Goal: Task Accomplishment & Management: Manage account settings

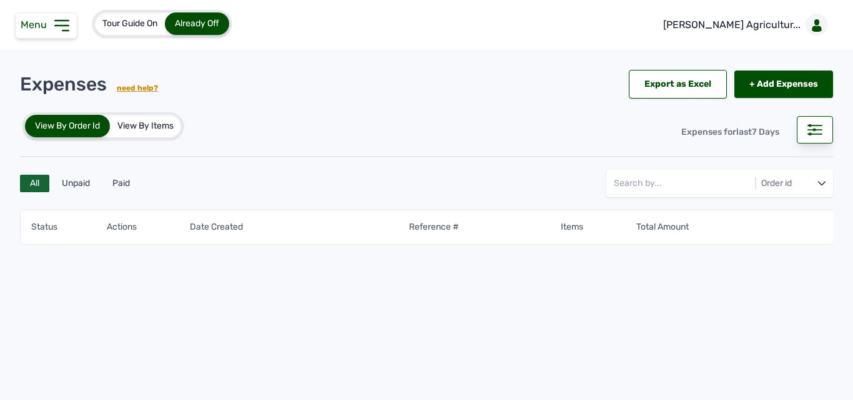
click at [57, 26] on icon at bounding box center [61, 26] width 13 height 10
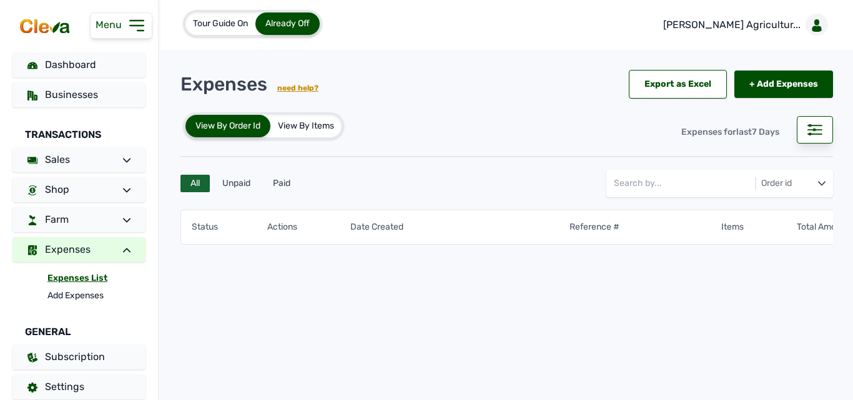
click at [95, 282] on link "Expenses List" at bounding box center [96, 278] width 98 height 17
click at [97, 282] on link "Expenses List" at bounding box center [96, 278] width 98 height 17
click at [104, 272] on link "Expenses List" at bounding box center [96, 278] width 98 height 17
click at [816, 134] on rect at bounding box center [815, 134] width 14 height 1
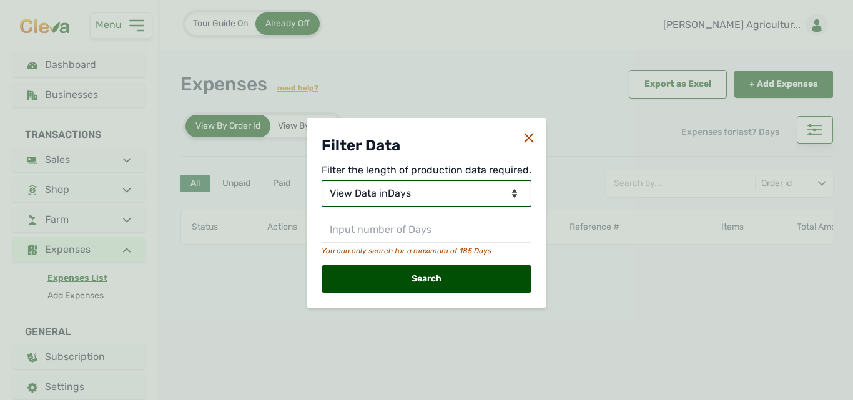
click at [418, 194] on select "View Data for [DATE] View Data in Days View Data in Months View Data in Between…" at bounding box center [427, 194] width 210 height 26
select select "Months"
click at [323, 181] on select "View Data for [DATE] View Data in Days View Data in Months View Data in Between…" at bounding box center [427, 194] width 210 height 26
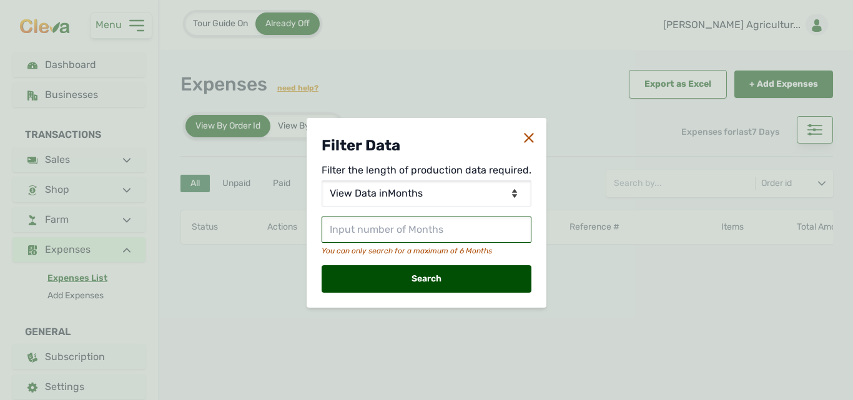
click at [405, 227] on input "text" at bounding box center [427, 230] width 210 height 26
type input "2"
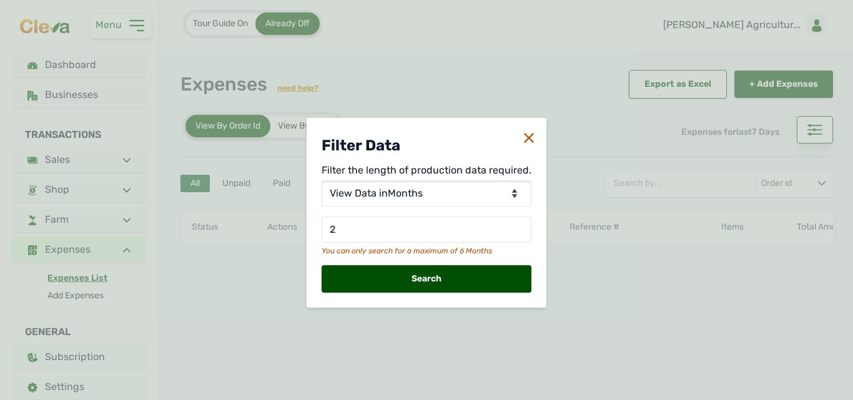
click at [445, 272] on div "Search" at bounding box center [427, 278] width 210 height 27
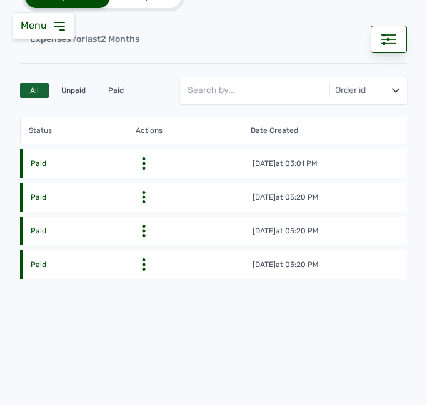
scroll to position [186, 0]
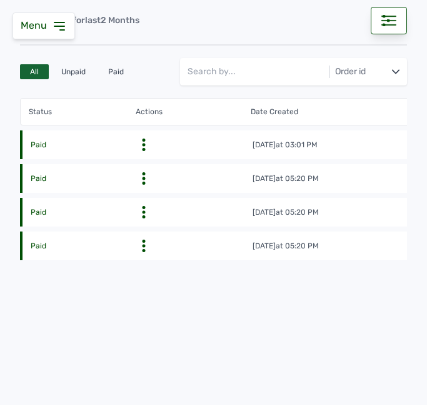
click at [61, 26] on icon at bounding box center [59, 25] width 10 height 7
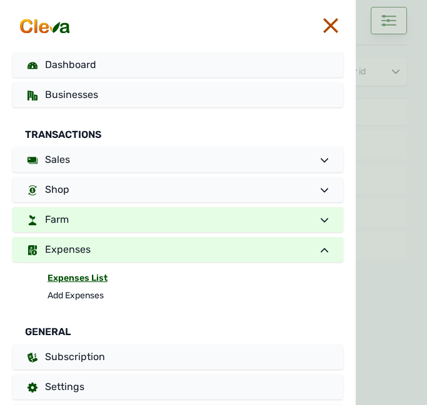
click at [321, 217] on icon at bounding box center [323, 220] width 7 height 7
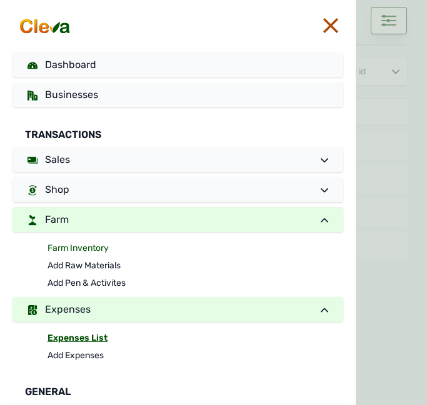
click at [182, 248] on link "Farm Inventory" at bounding box center [194, 248] width 295 height 17
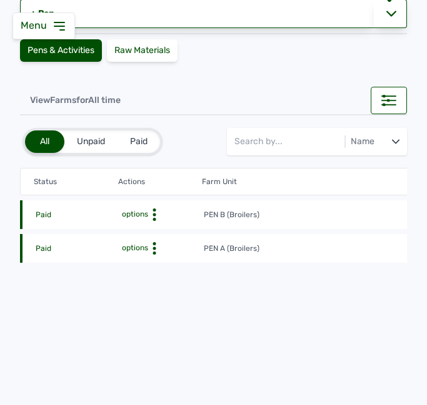
scroll to position [109, 0]
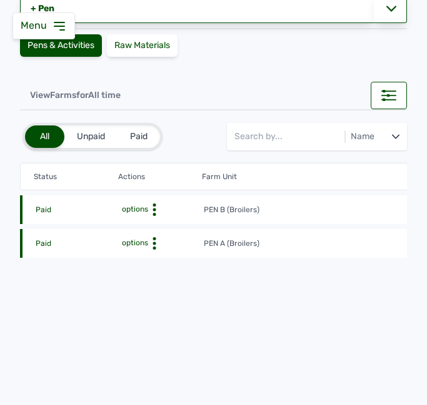
click at [155, 209] on circle at bounding box center [154, 210] width 3 height 3
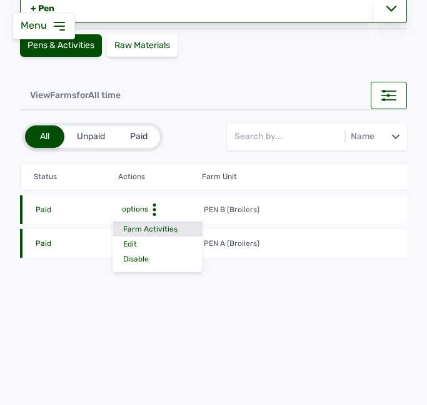
click at [156, 222] on div "Farm Activities" at bounding box center [157, 229] width 89 height 15
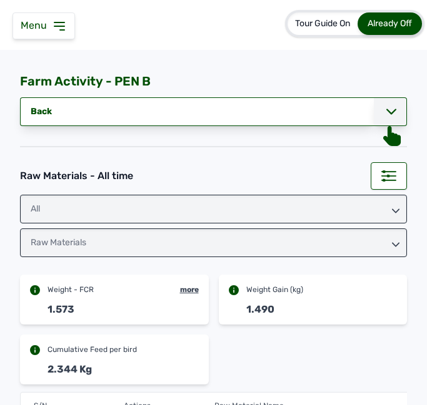
click at [390, 116] on div at bounding box center [390, 111] width 33 height 29
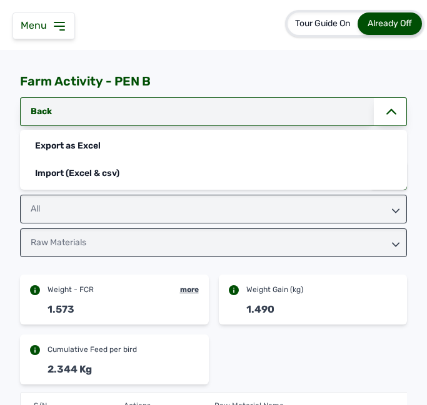
click at [304, 107] on link "Back" at bounding box center [197, 111] width 354 height 29
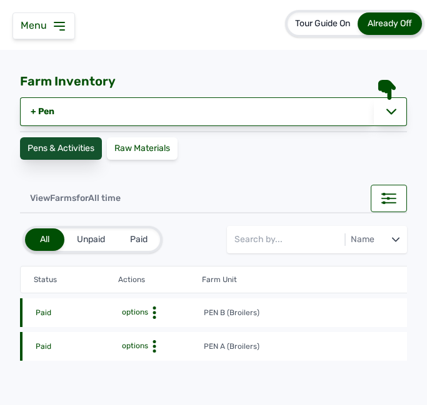
click at [69, 141] on div "Pens & Activities" at bounding box center [61, 148] width 82 height 22
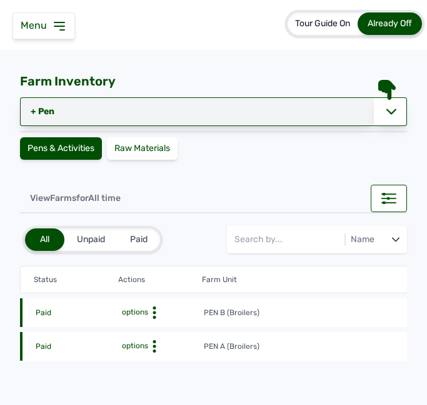
click at [87, 112] on link "+ Pen" at bounding box center [197, 111] width 354 height 29
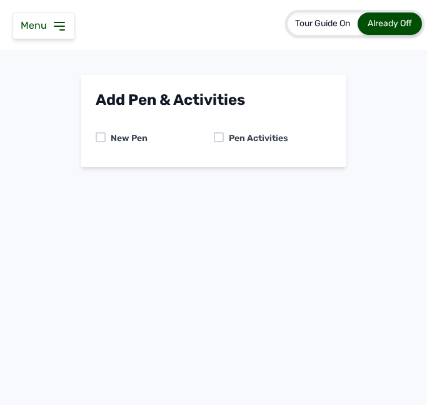
drag, startPoint x: 387, startPoint y: 116, endPoint x: 331, endPoint y: 149, distance: 65.2
click at [367, 128] on main "Add Pen & Activities New Pen Pen Activities" at bounding box center [213, 131] width 427 height 112
click at [215, 135] on div at bounding box center [219, 137] width 10 height 10
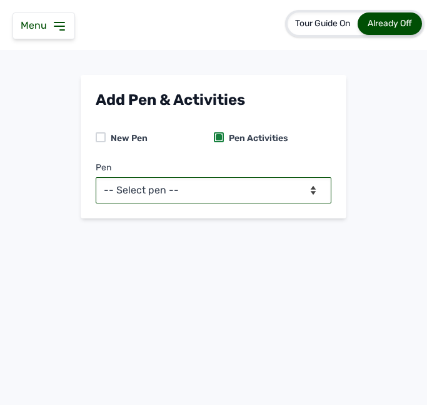
click at [216, 184] on select "-- Select pen -- PEN A (Broilers) PEN B (Broilers)" at bounding box center [213, 190] width 235 height 26
select select "me00sq3e0909"
click at [96, 177] on select "-- Select pen -- PEN A (Broilers) PEN B (Broilers)" at bounding box center [213, 190] width 235 height 26
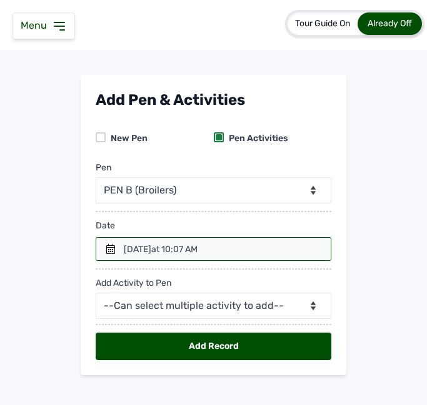
click at [124, 249] on div "[DATE] 10:07 AM" at bounding box center [161, 250] width 74 height 12
click at [113, 247] on div at bounding box center [213, 249] width 235 height 24
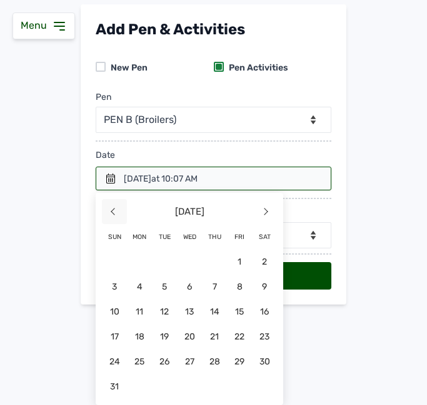
click at [109, 208] on span "<" at bounding box center [114, 211] width 25 height 25
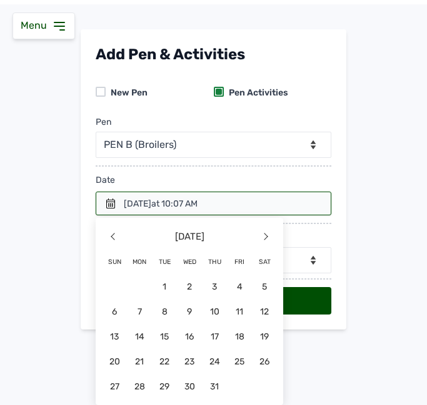
scroll to position [46, 0]
click at [202, 374] on span "25" at bounding box center [189, 386] width 25 height 25
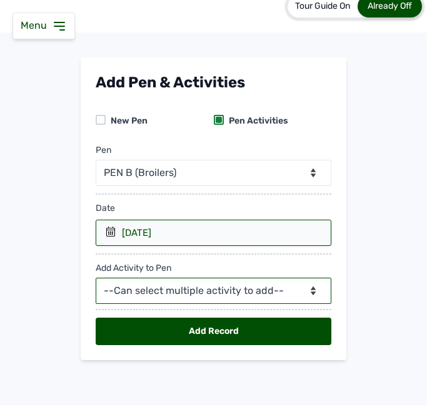
click at [182, 289] on select "--Can select multiple activity to add-- Raw Material Losses Weight" at bounding box center [213, 291] width 235 height 26
select select "Raw Material"
click at [96, 278] on select "--Can select multiple activity to add-- Raw Material Losses Weight" at bounding box center [213, 291] width 235 height 26
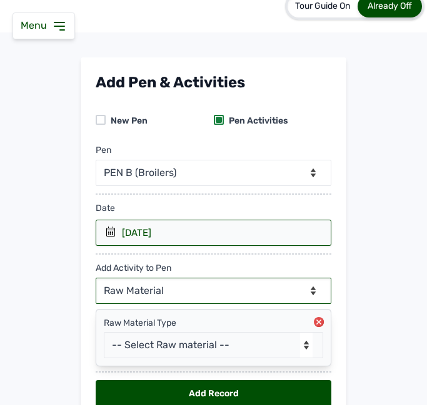
scroll to position [80, 0]
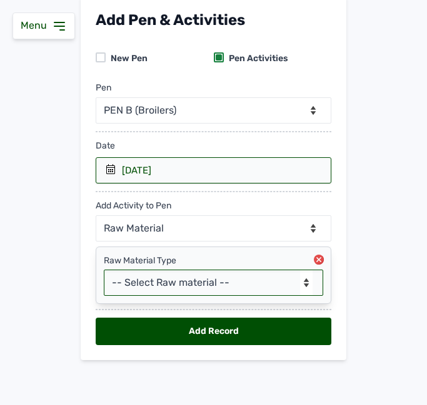
click at [193, 283] on select "-- Select Raw material -- feeds medications vaccines Biomass Fuel" at bounding box center [213, 283] width 219 height 26
select select "vaccines"
click at [104, 270] on select "-- Select Raw material -- feeds medications vaccines Biomass Fuel" at bounding box center [213, 283] width 219 height 26
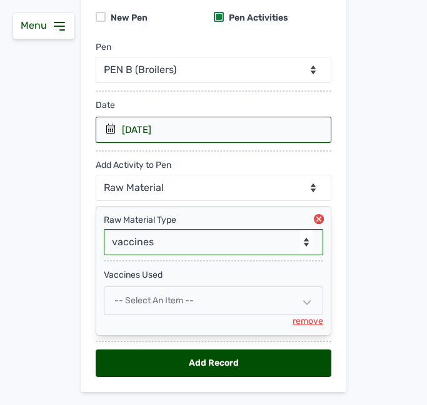
scroll to position [142, 0]
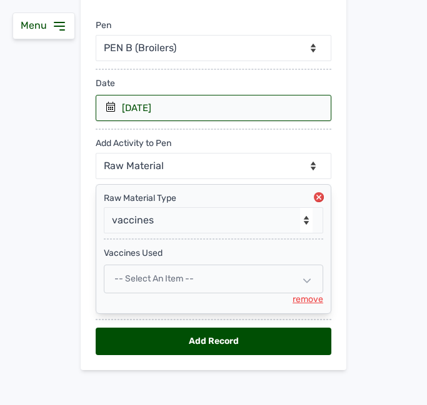
click at [152, 267] on div "-- Select an Item --" at bounding box center [213, 279] width 219 height 29
select select
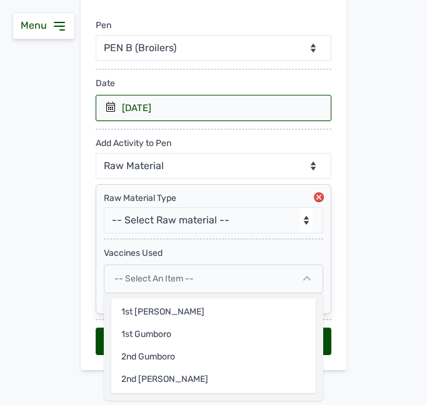
drag, startPoint x: 226, startPoint y: 302, endPoint x: 223, endPoint y: 287, distance: 15.3
click at [225, 298] on div "1st [PERSON_NAME] 1st Gumboro 2nd Gumboro 2nd [PERSON_NAME]" at bounding box center [213, 347] width 219 height 107
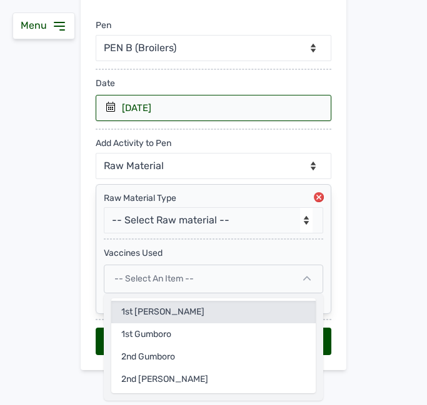
click at [191, 324] on div "1st [PERSON_NAME]" at bounding box center [213, 335] width 204 height 22
select select
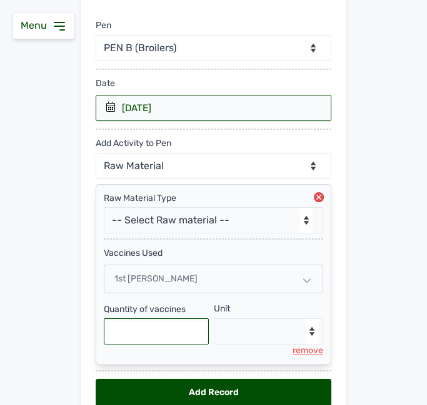
click at [172, 320] on input "text" at bounding box center [156, 332] width 105 height 26
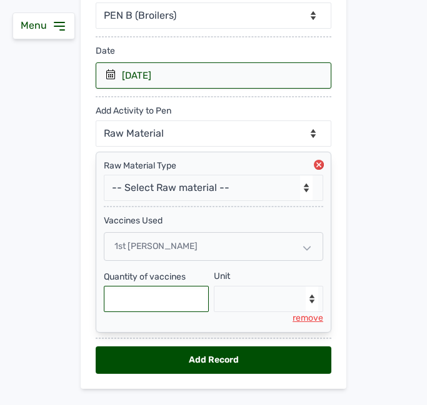
scroll to position [204, 0]
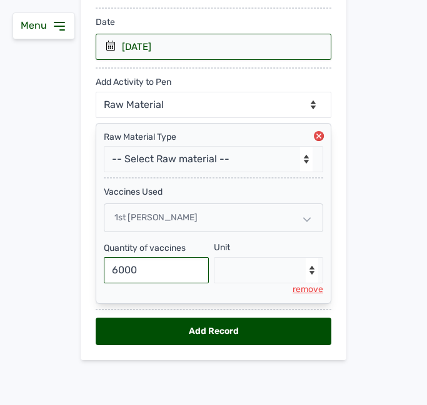
type input "6000"
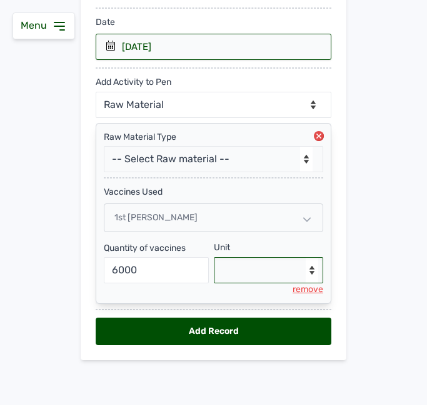
click at [259, 267] on select "--Select unit-- Doses" at bounding box center [269, 270] width 110 height 26
select select "Doses"
click at [214, 257] on select "--Select unit-- Doses" at bounding box center [269, 270] width 110 height 26
click at [114, 47] on div "[DATE]" at bounding box center [213, 47] width 235 height 26
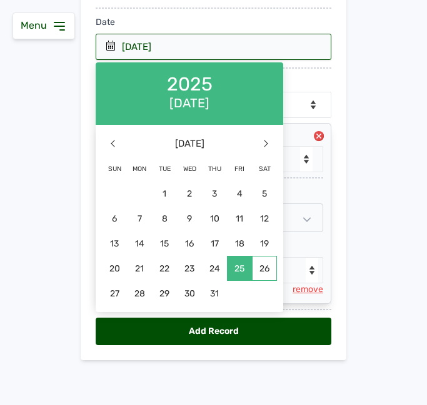
click at [257, 266] on span "26" at bounding box center [264, 268] width 25 height 25
select select "null"
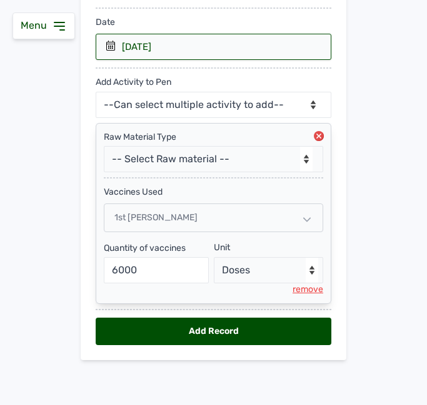
click at [209, 332] on div "Add Record" at bounding box center [213, 331] width 235 height 27
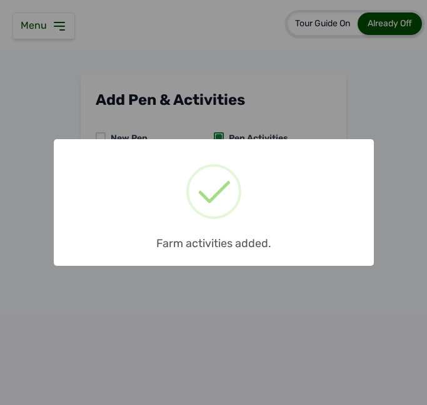
scroll to position [0, 0]
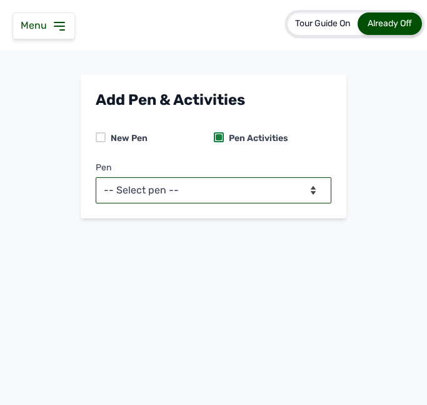
click at [169, 186] on select "-- Select pen -- PEN A (Broilers) PEN B (Broilers)" at bounding box center [213, 190] width 235 height 26
select select "me00sq3e0909"
click at [96, 177] on select "-- Select pen -- PEN A (Broilers) PEN B (Broilers)" at bounding box center [213, 190] width 235 height 26
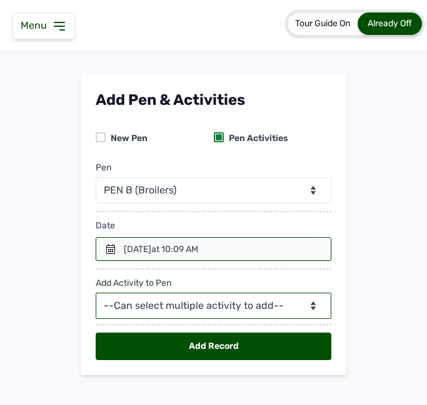
click at [173, 302] on select "--Can select multiple activity to add-- Raw Material Losses Weight" at bounding box center [213, 306] width 235 height 26
select select "Raw Material"
click at [96, 293] on select "--Can select multiple activity to add-- Raw Material Losses Weight" at bounding box center [213, 306] width 235 height 26
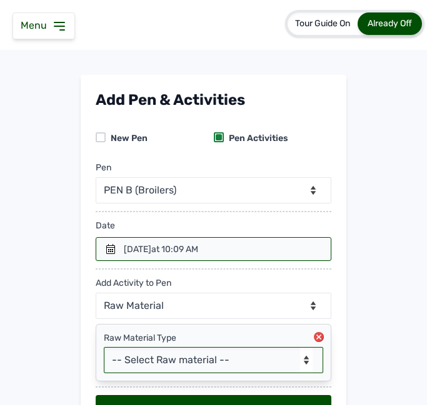
drag, startPoint x: 184, startPoint y: 355, endPoint x: 184, endPoint y: 347, distance: 8.1
click at [184, 355] on select "-- Select Raw material -- feeds medications vaccines Biomass Fuel" at bounding box center [213, 360] width 219 height 26
select select "vaccines"
click at [104, 347] on select "-- Select Raw material -- feeds medications vaccines Biomass Fuel" at bounding box center [213, 360] width 219 height 26
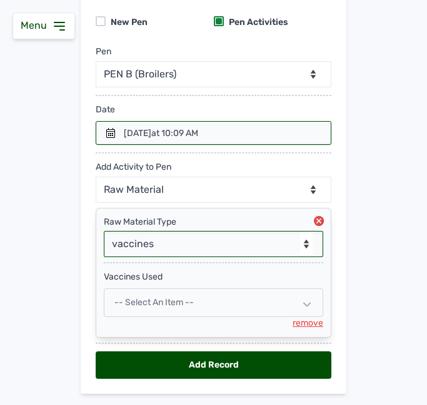
scroll to position [125, 0]
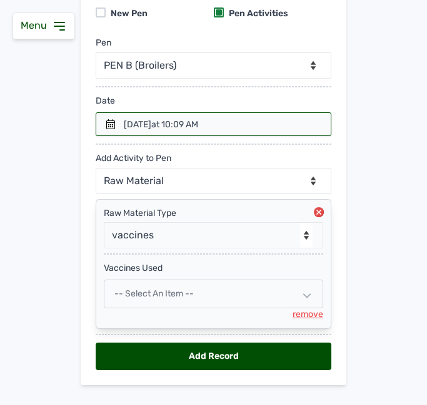
click at [178, 288] on div "-- Select an Item --" at bounding box center [213, 294] width 219 height 29
select select
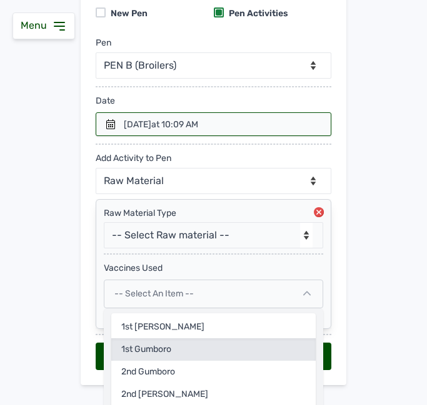
click at [159, 361] on div "1st Gumboro" at bounding box center [213, 372] width 204 height 22
select select
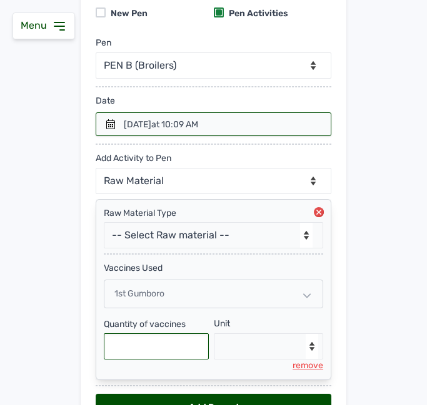
click at [171, 338] on input "text" at bounding box center [156, 347] width 105 height 26
type input "6000"
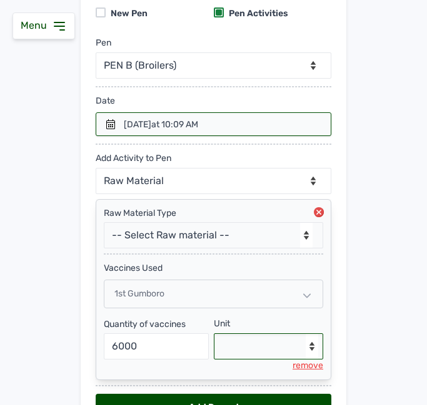
click at [274, 359] on select "--Select unit-- doses" at bounding box center [269, 347] width 110 height 26
select select "doses"
click at [214, 334] on select "--Select unit-- doses" at bounding box center [269, 347] width 110 height 26
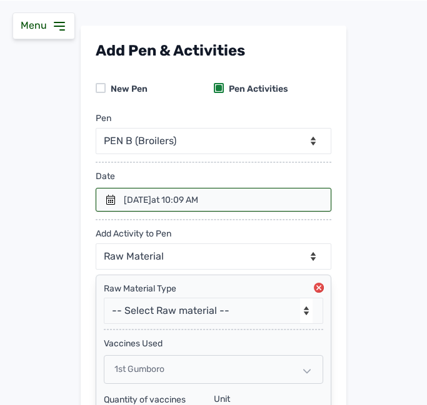
scroll to position [201, 0]
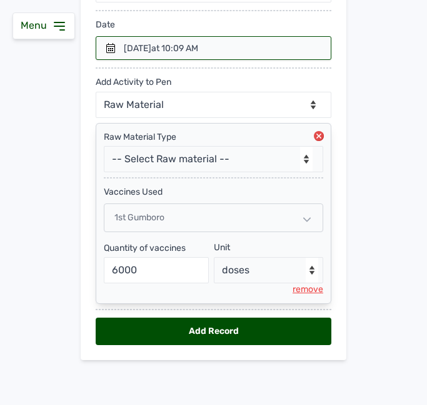
click at [207, 329] on div "Add Record" at bounding box center [213, 331] width 235 height 27
select select "null"
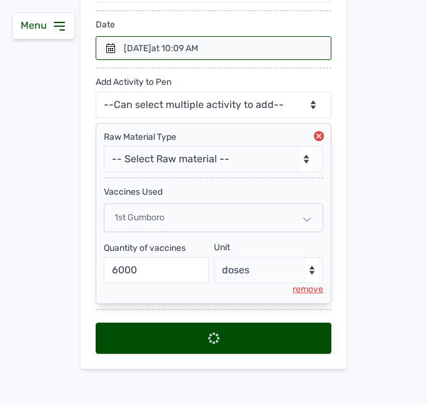
select select
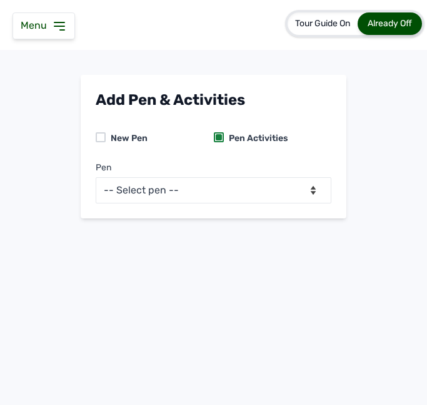
click at [56, 29] on icon at bounding box center [59, 26] width 15 height 15
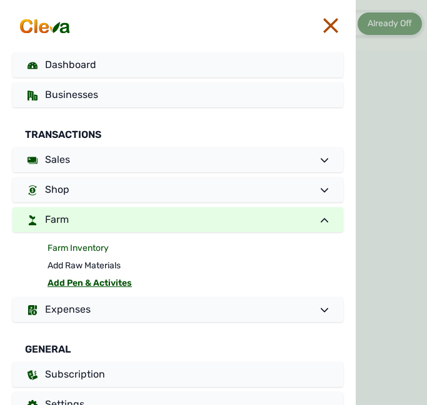
click at [87, 245] on link "Farm Inventory" at bounding box center [194, 248] width 295 height 17
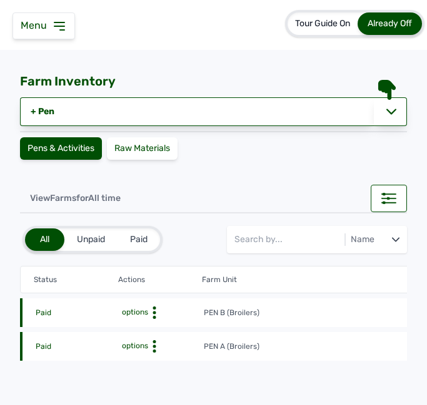
click at [159, 310] on icon at bounding box center [154, 313] width 12 height 12
click at [153, 329] on div "Farm Activities" at bounding box center [157, 332] width 89 height 15
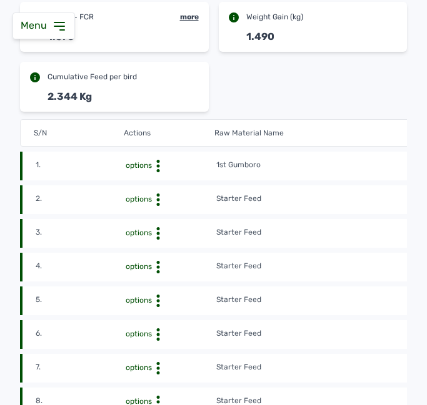
scroll to position [312, 0]
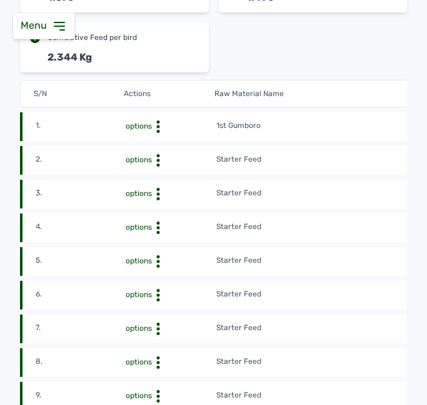
click at [303, 131] on td "1st Gumboro" at bounding box center [350, 127] width 270 height 14
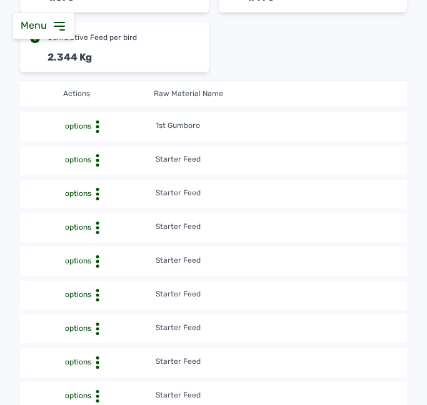
scroll to position [0, 0]
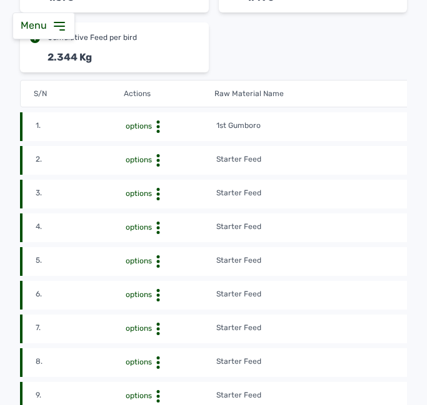
click at [154, 120] on td "options" at bounding box center [170, 127] width 90 height 14
click at [154, 124] on icon at bounding box center [158, 127] width 12 height 12
click at [154, 139] on div "Delete" at bounding box center [170, 146] width 89 height 15
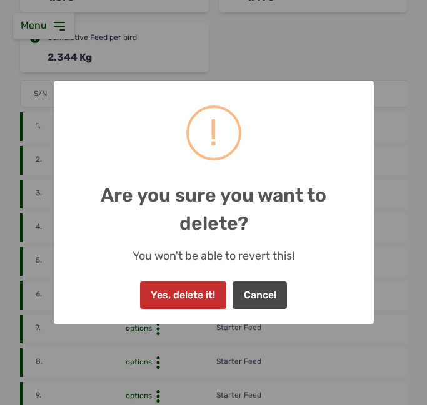
drag, startPoint x: 186, startPoint y: 298, endPoint x: 186, endPoint y: 290, distance: 8.1
click at [186, 297] on button "Yes, delete it!" at bounding box center [183, 295] width 86 height 27
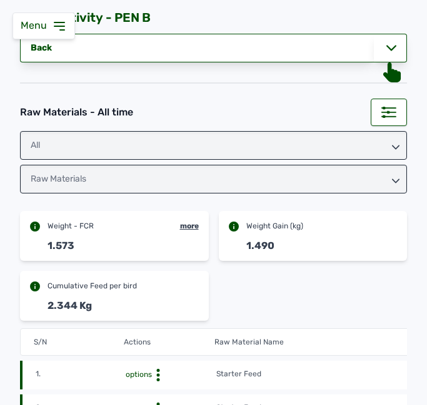
scroll to position [62, 0]
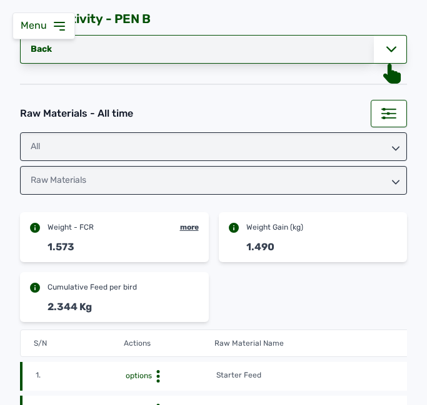
click at [216, 47] on link "Back" at bounding box center [197, 49] width 354 height 29
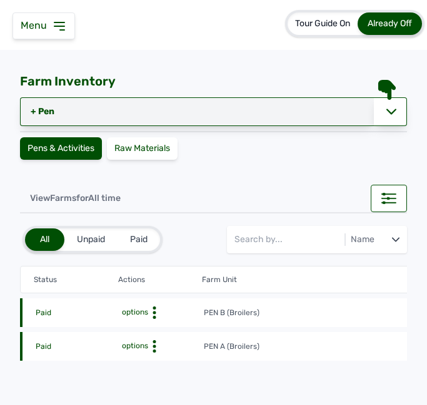
click at [106, 110] on link "+ Pen" at bounding box center [197, 111] width 354 height 29
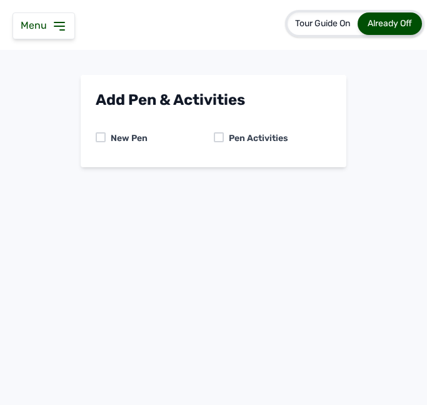
click at [215, 130] on div "New Pen Pen Activities" at bounding box center [213, 138] width 235 height 27
click at [216, 134] on div at bounding box center [219, 137] width 10 height 10
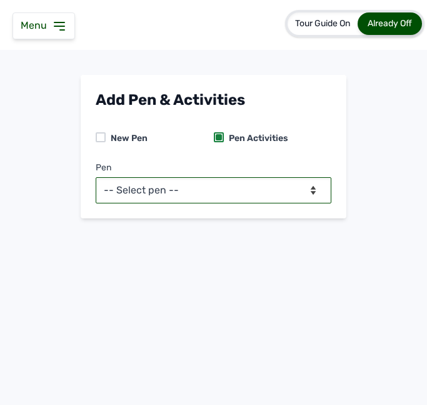
click at [215, 186] on select "-- Select pen -- PEN A (Broilers) PEN B (Broilers)" at bounding box center [213, 190] width 235 height 26
select select "me00sq3e0909"
click at [96, 177] on select "-- Select pen -- PEN A (Broilers) PEN B (Broilers)" at bounding box center [213, 190] width 235 height 26
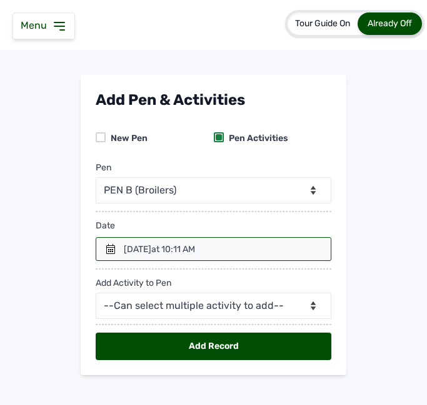
click at [133, 247] on div "[DATE] 10:11 AM" at bounding box center [159, 250] width 71 height 12
click at [87, 240] on div "Add Pen & Activities New Pen Pen Activities Pen -- Select pen -- PEN A (Broiler…" at bounding box center [213, 225] width 265 height 300
drag, startPoint x: 100, startPoint y: 243, endPoint x: 111, endPoint y: 247, distance: 12.1
click at [101, 245] on div at bounding box center [213, 249] width 235 height 24
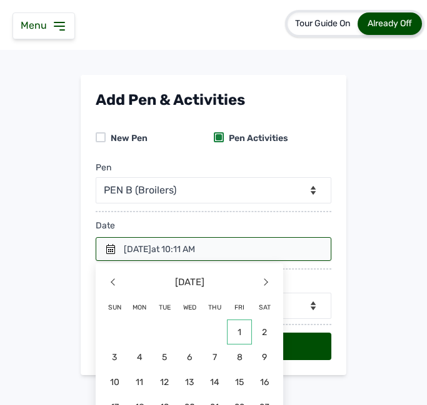
click at [202, 345] on span "1" at bounding box center [189, 357] width 25 height 25
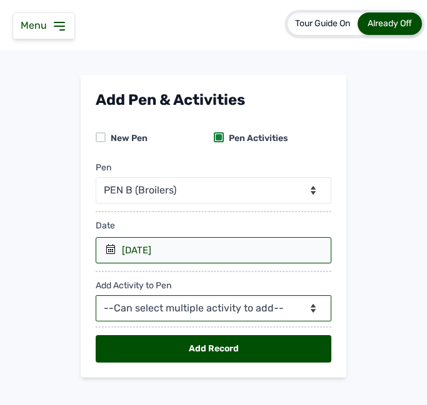
click at [152, 310] on select "--Can select multiple activity to add-- Raw Material Losses Weight" at bounding box center [213, 308] width 235 height 26
select select "Raw Material"
click at [96, 295] on select "--Can select multiple activity to add-- Raw Material Losses Weight" at bounding box center [213, 308] width 235 height 26
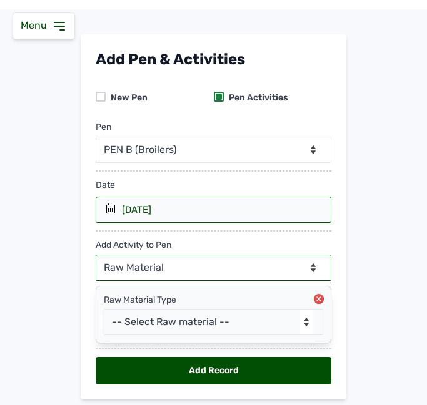
scroll to position [62, 0]
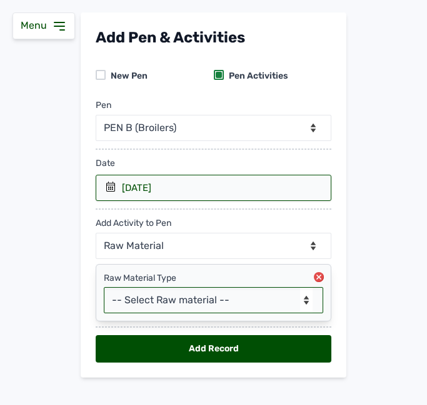
click at [176, 304] on select "-- Select Raw material -- feeds medications vaccines Biomass Fuel" at bounding box center [213, 300] width 219 height 26
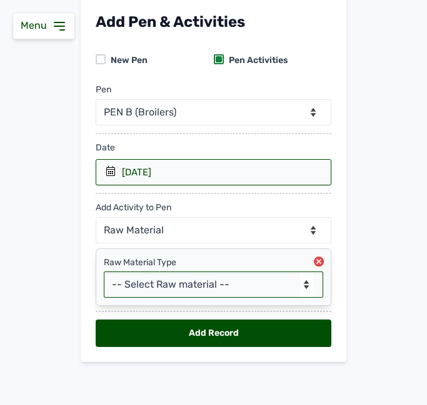
scroll to position [80, 0]
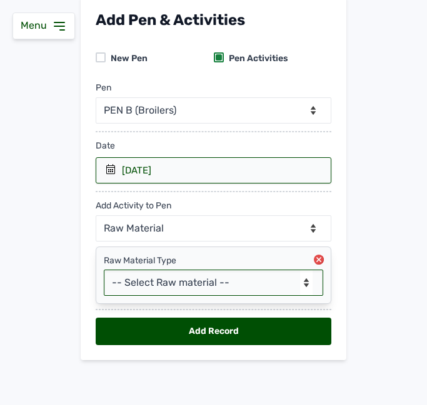
click at [179, 277] on select "-- Select Raw material -- feeds medications vaccines Biomass Fuel" at bounding box center [213, 283] width 219 height 26
select select "vaccines"
click at [104, 270] on select "-- Select Raw material -- feeds medications vaccines Biomass Fuel" at bounding box center [213, 283] width 219 height 26
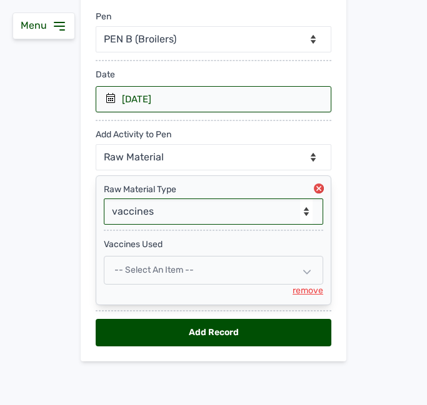
scroll to position [152, 0]
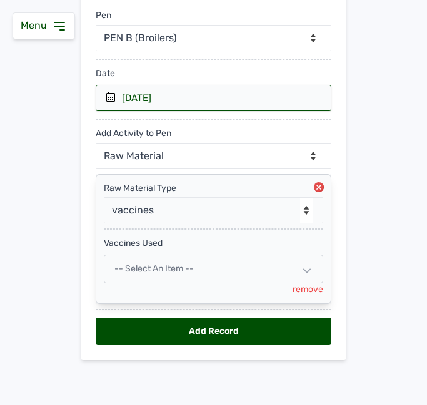
click at [242, 270] on div "-- Select an Item --" at bounding box center [213, 269] width 219 height 29
select select
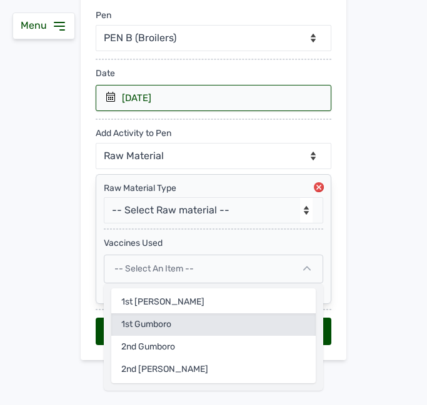
click at [211, 336] on div "1st Gumboro" at bounding box center [213, 347] width 204 height 22
select select
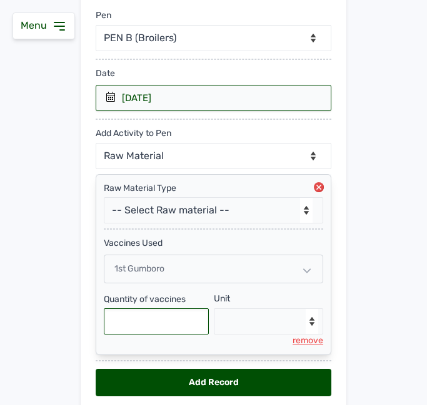
drag, startPoint x: 186, startPoint y: 324, endPoint x: 165, endPoint y: 309, distance: 25.5
click at [183, 324] on input "text" at bounding box center [156, 322] width 105 height 26
type input "6000"
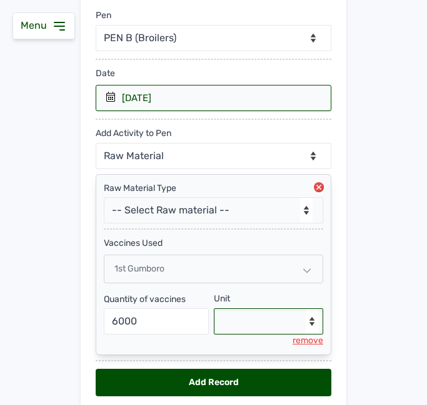
click at [261, 330] on select "--Select unit-- doses" at bounding box center [269, 322] width 110 height 26
select select "doses"
click at [214, 309] on select "--Select unit-- doses" at bounding box center [269, 322] width 110 height 26
click at [162, 388] on div "Add Record" at bounding box center [213, 382] width 235 height 27
select select "null"
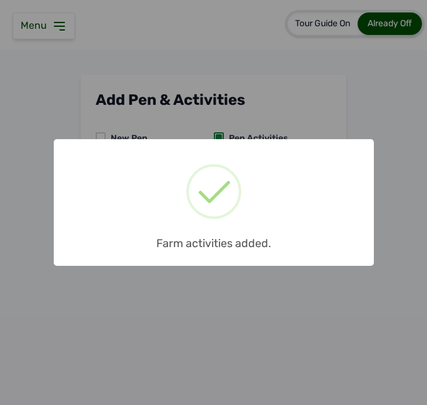
scroll to position [0, 0]
click at [250, 120] on div "× Farm activities added. OK No Cancel" at bounding box center [213, 202] width 427 height 405
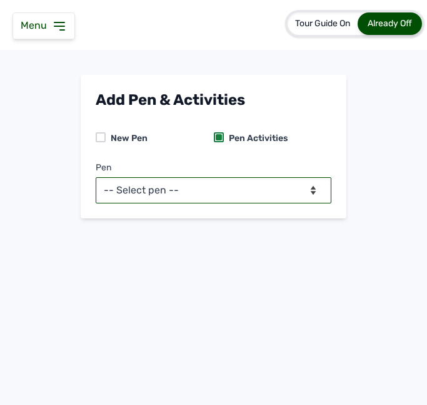
click at [231, 189] on select "-- Select pen -- PEN A (Broilers) PEN B (Broilers)" at bounding box center [213, 190] width 235 height 26
select select "me00sq3e0909"
click at [96, 177] on select "-- Select pen -- PEN A (Broilers) PEN B (Broilers)" at bounding box center [213, 190] width 235 height 26
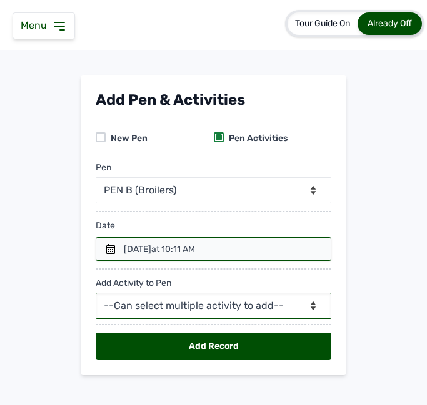
click at [169, 304] on select "--Can select multiple activity to add-- Raw Material Losses Weight" at bounding box center [213, 306] width 235 height 26
select select "Raw Material"
click at [96, 293] on select "--Can select multiple activity to add-- Raw Material Losses Weight" at bounding box center [213, 306] width 235 height 26
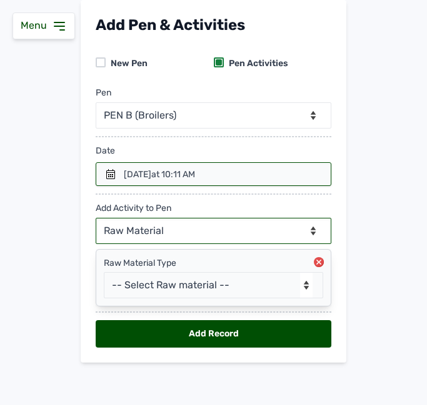
scroll to position [77, 0]
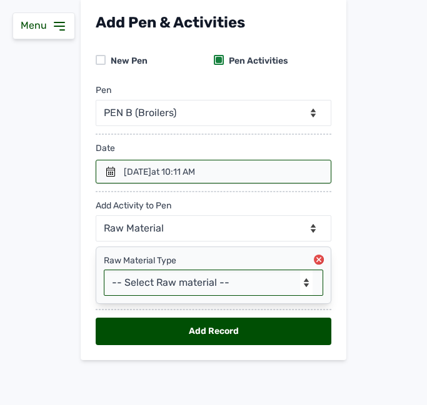
click at [177, 282] on select "-- Select Raw material -- feeds medications vaccines Biomass Fuel" at bounding box center [213, 283] width 219 height 26
click at [104, 270] on select "-- Select Raw material -- feeds medications vaccines Biomass Fuel" at bounding box center [213, 283] width 219 height 26
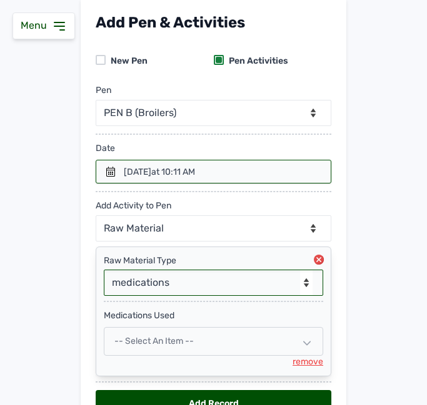
click at [192, 281] on select "-- Select Raw material -- feeds medications vaccines Biomass Fuel" at bounding box center [213, 283] width 219 height 26
select select "vaccines"
click at [104, 270] on select "-- Select Raw material -- feeds medications vaccines Biomass Fuel" at bounding box center [213, 283] width 219 height 26
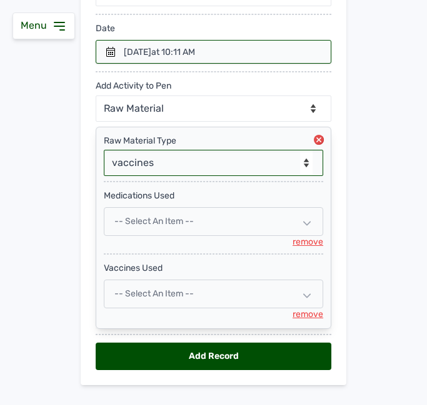
scroll to position [202, 0]
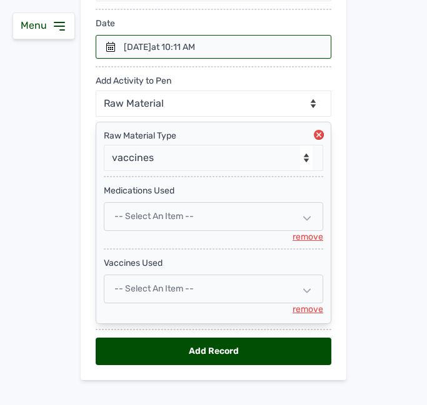
click at [312, 236] on div "remove" at bounding box center [307, 237] width 31 height 12
select select
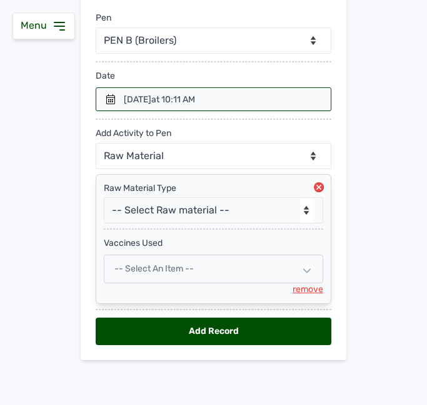
scroll to position [150, 0]
click at [203, 264] on div "-- Select an Item --" at bounding box center [213, 269] width 219 height 29
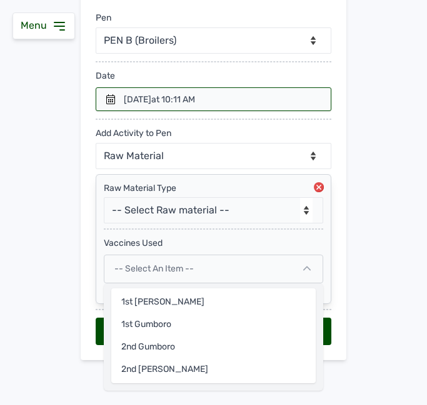
drag, startPoint x: 174, startPoint y: 352, endPoint x: 174, endPoint y: 337, distance: 15.0
click at [174, 359] on div "2nd Gumboro" at bounding box center [213, 370] width 204 height 22
select select
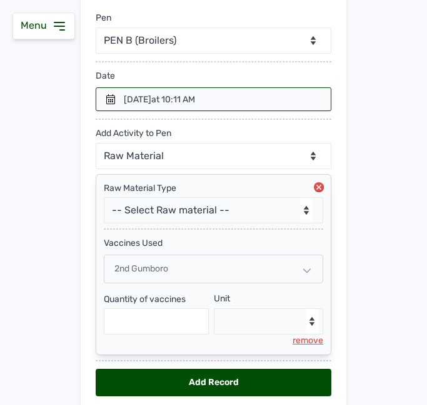
scroll to position [201, 0]
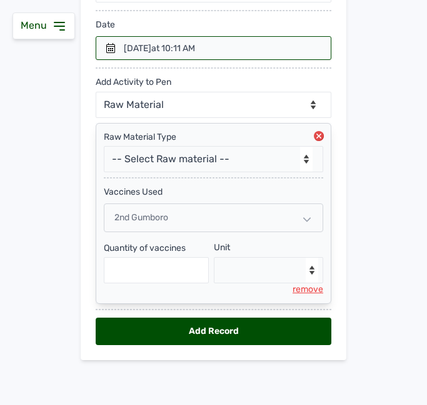
drag, startPoint x: 109, startPoint y: 44, endPoint x: 127, endPoint y: 105, distance: 63.2
click at [109, 56] on div at bounding box center [213, 48] width 235 height 24
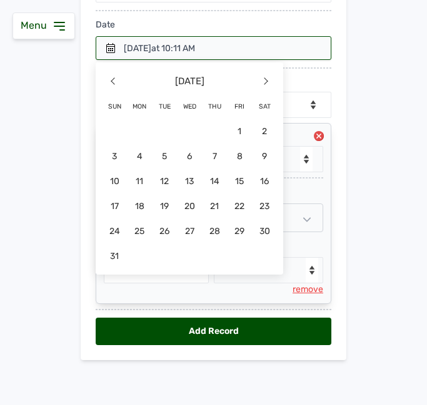
drag, startPoint x: 191, startPoint y: 156, endPoint x: 206, endPoint y: 147, distance: 17.9
click at [152, 169] on span "6" at bounding box center [139, 181] width 25 height 25
select select "null"
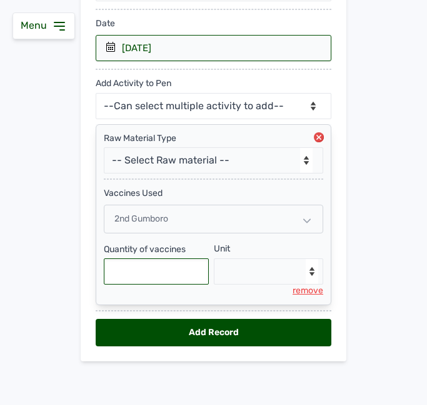
click at [154, 265] on input "text" at bounding box center [156, 272] width 105 height 26
type input "6000"
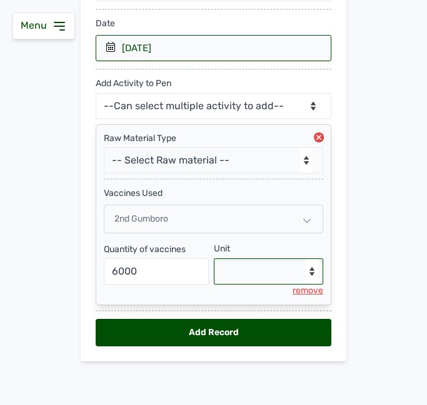
click at [249, 272] on select "--Select unit-- doses" at bounding box center [269, 272] width 110 height 26
select select "doses"
click at [214, 259] on select "--Select unit-- doses" at bounding box center [269, 272] width 110 height 26
click at [195, 335] on div "Add Record" at bounding box center [213, 332] width 235 height 27
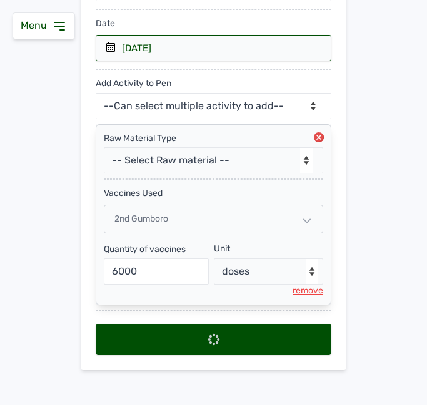
scroll to position [0, 0]
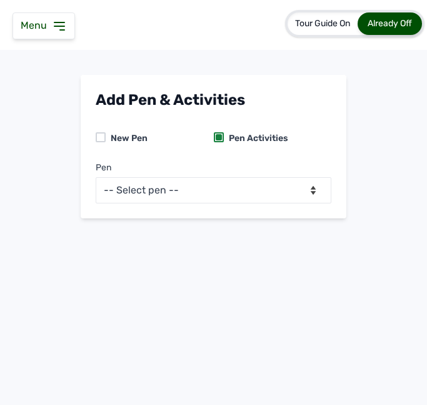
click at [230, 167] on div "Pen -- Select pen -- PEN A (Broilers) PEN B (Broilers)" at bounding box center [213, 177] width 235 height 51
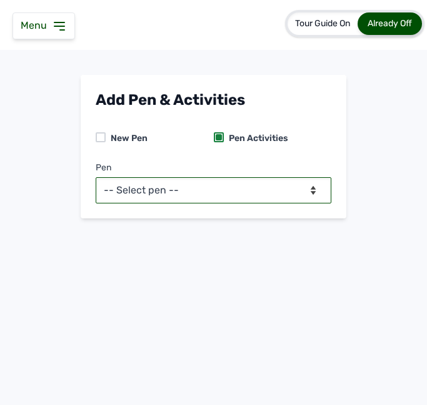
drag, startPoint x: 232, startPoint y: 183, endPoint x: 214, endPoint y: 194, distance: 21.3
click at [232, 184] on select "-- Select pen -- PEN A (Broilers) PEN B (Broilers)" at bounding box center [213, 190] width 235 height 26
select select "me00sq3e0909"
click at [96, 177] on select "-- Select pen -- PEN A (Broilers) PEN B (Broilers)" at bounding box center [213, 190] width 235 height 26
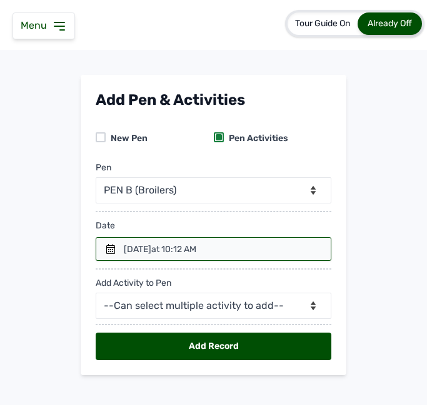
click at [117, 243] on div at bounding box center [213, 249] width 235 height 24
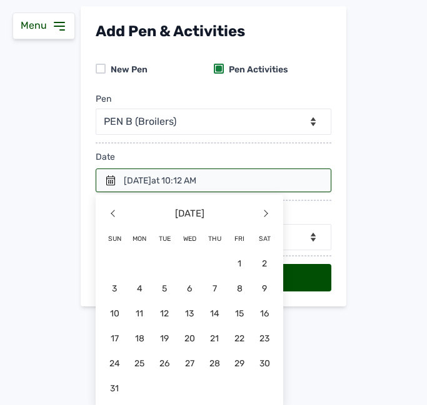
scroll to position [71, 0]
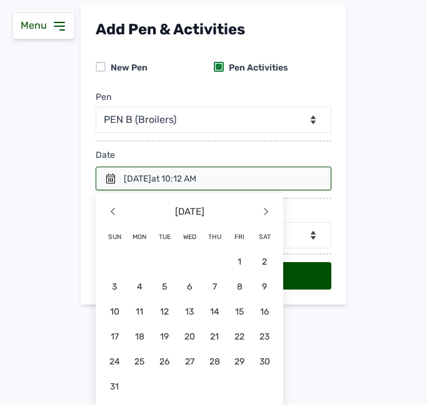
click at [114, 309] on span "10" at bounding box center [114, 311] width 25 height 25
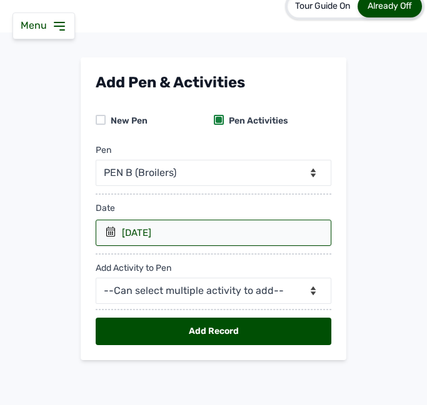
scroll to position [17, 0]
click at [182, 290] on select "--Can select multiple activity to add-- Raw Material Losses Weight" at bounding box center [213, 291] width 235 height 26
click at [197, 291] on select "--Can select multiple activity to add-- Raw Material Losses Weight" at bounding box center [213, 291] width 235 height 26
select select "Raw Material"
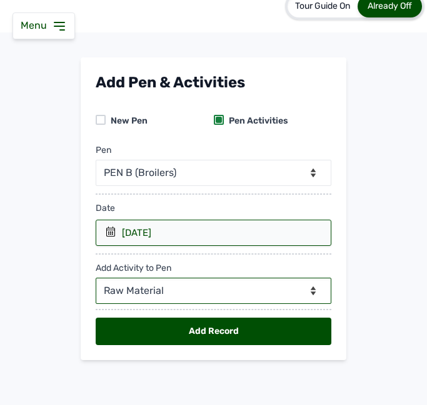
click at [96, 278] on select "--Can select multiple activity to add-- Raw Material Losses Weight" at bounding box center [213, 291] width 235 height 26
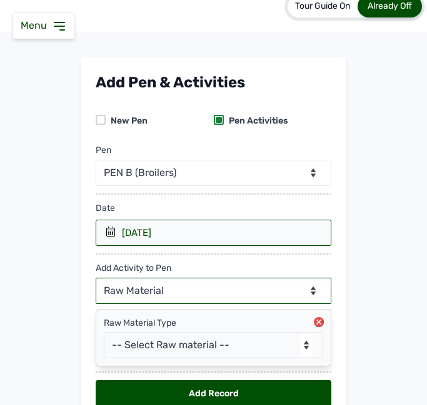
scroll to position [80, 0]
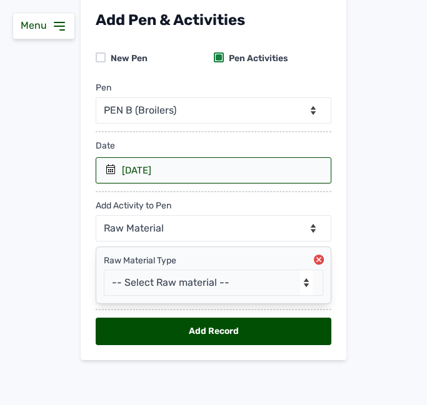
click at [215, 269] on div "Raw Material Type -- Select Raw material -- feeds medications vaccines Biomass …" at bounding box center [213, 275] width 219 height 41
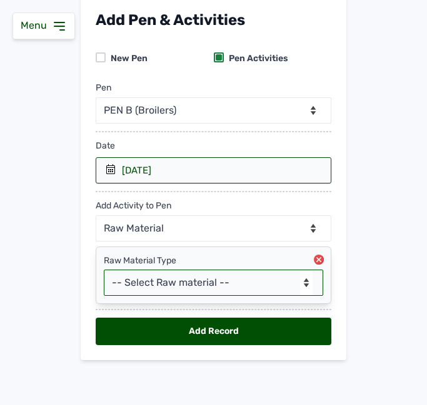
click at [215, 279] on select "-- Select Raw material -- feeds medications vaccines Biomass Fuel" at bounding box center [213, 283] width 219 height 26
select select "vaccines"
click at [104, 270] on select "-- Select Raw material -- feeds medications vaccines Biomass Fuel" at bounding box center [213, 283] width 219 height 26
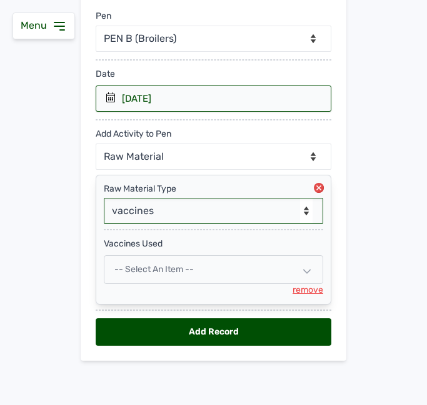
scroll to position [152, 0]
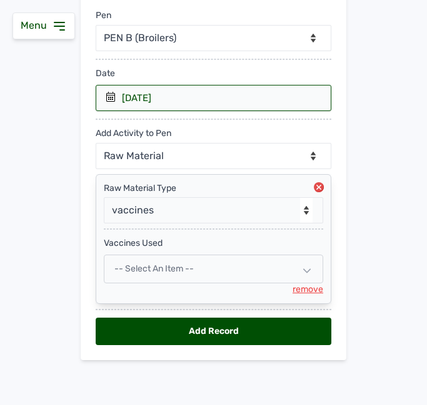
click at [222, 269] on div "-- Select an Item --" at bounding box center [213, 269] width 219 height 29
select select
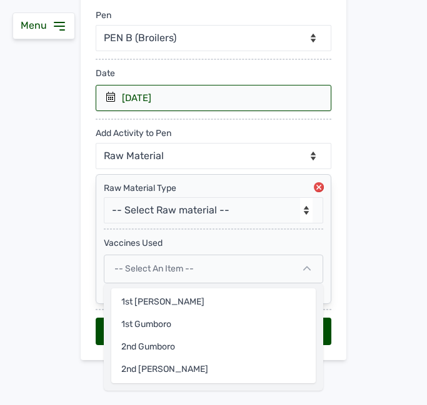
drag, startPoint x: 191, startPoint y: 365, endPoint x: 284, endPoint y: 264, distance: 137.4
click at [194, 362] on div "2nd [PERSON_NAME]" at bounding box center [213, 370] width 204 height 22
select select
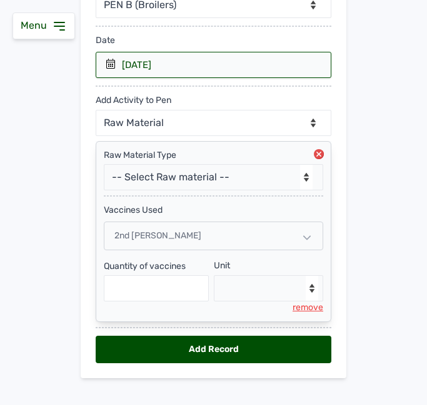
scroll to position [204, 0]
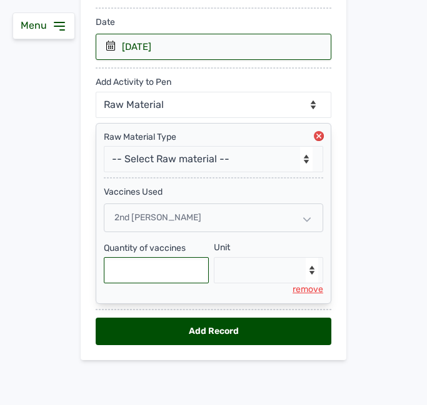
click at [138, 279] on input "text" at bounding box center [156, 270] width 105 height 26
type input "6000"
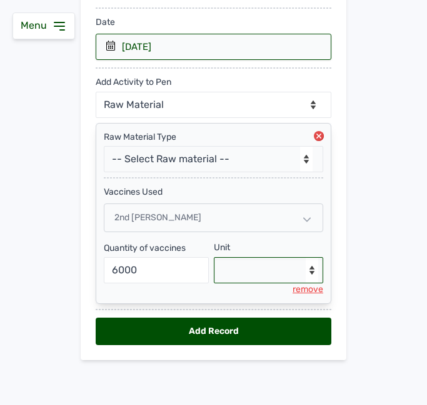
click at [242, 273] on select "--Select unit-- doses" at bounding box center [269, 270] width 110 height 26
select select "doses"
click at [214, 257] on select "--Select unit-- doses" at bounding box center [269, 270] width 110 height 26
click at [184, 340] on div "Add Record" at bounding box center [213, 331] width 235 height 27
select select "null"
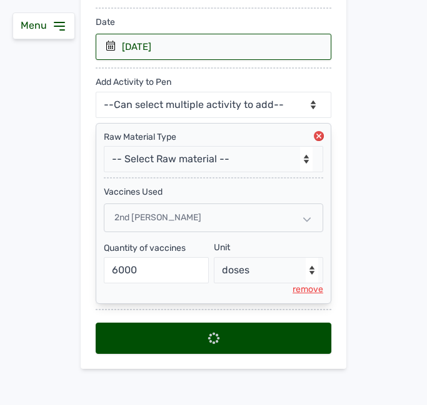
select select
